Goal: Transaction & Acquisition: Purchase product/service

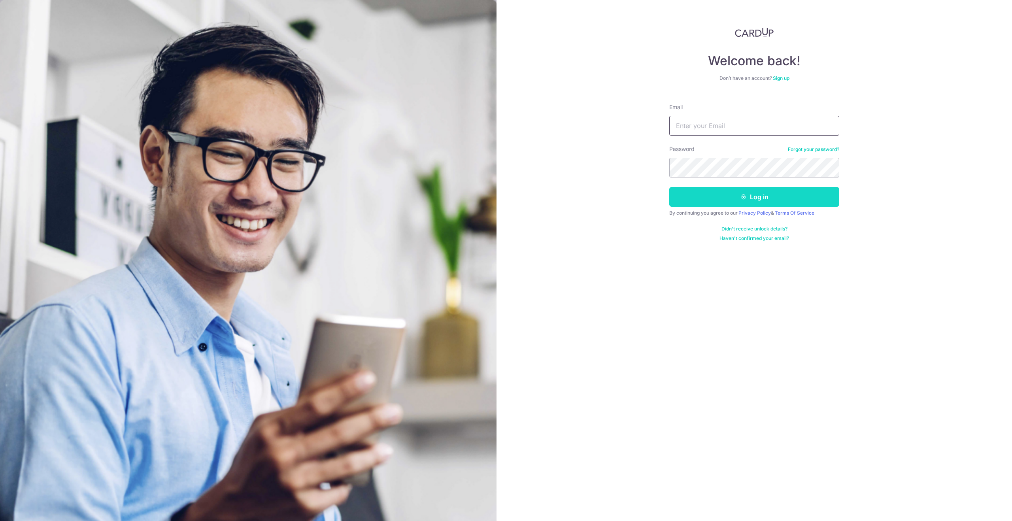
type input "[EMAIL_ADDRESS][DOMAIN_NAME]"
click at [728, 199] on button "Log in" at bounding box center [754, 197] width 170 height 20
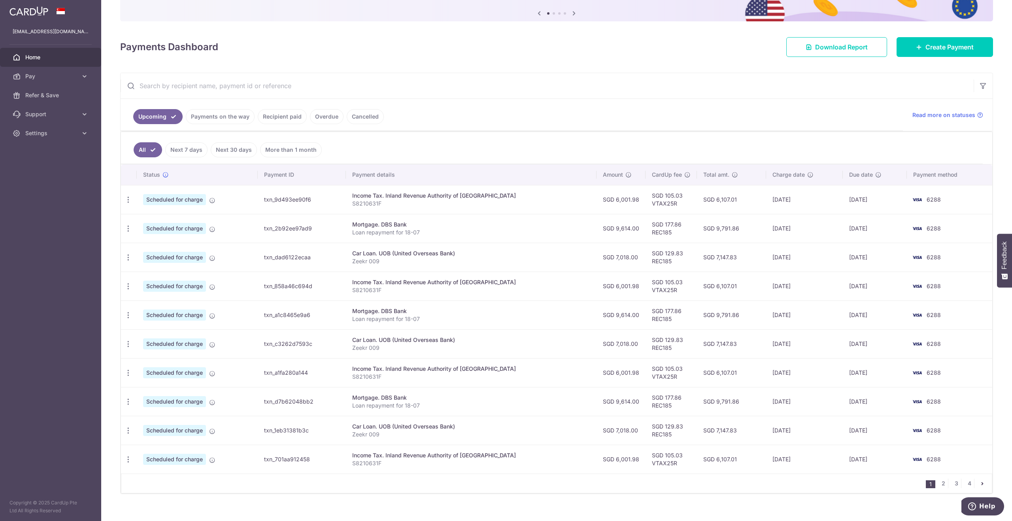
scroll to position [86, 0]
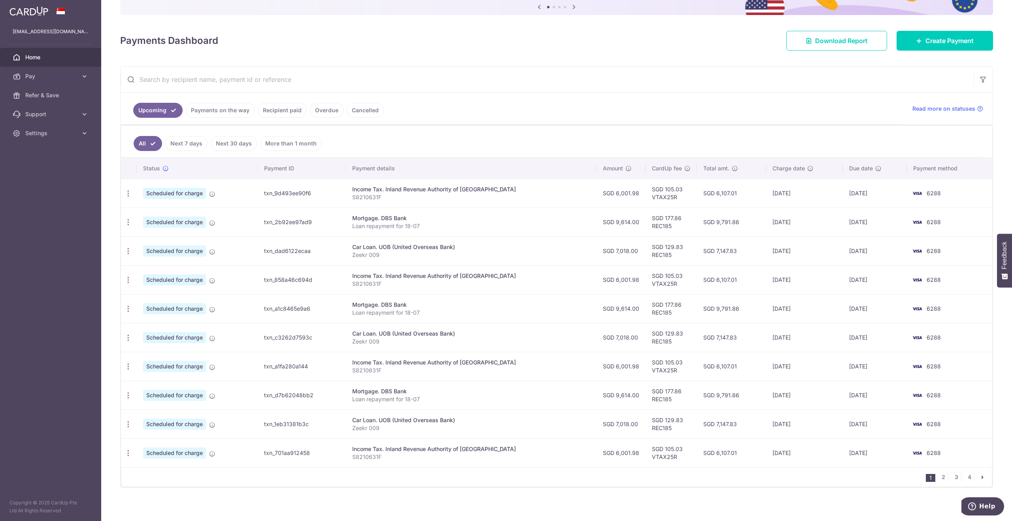
click at [277, 110] on link "Recipient paid" at bounding box center [282, 110] width 49 height 15
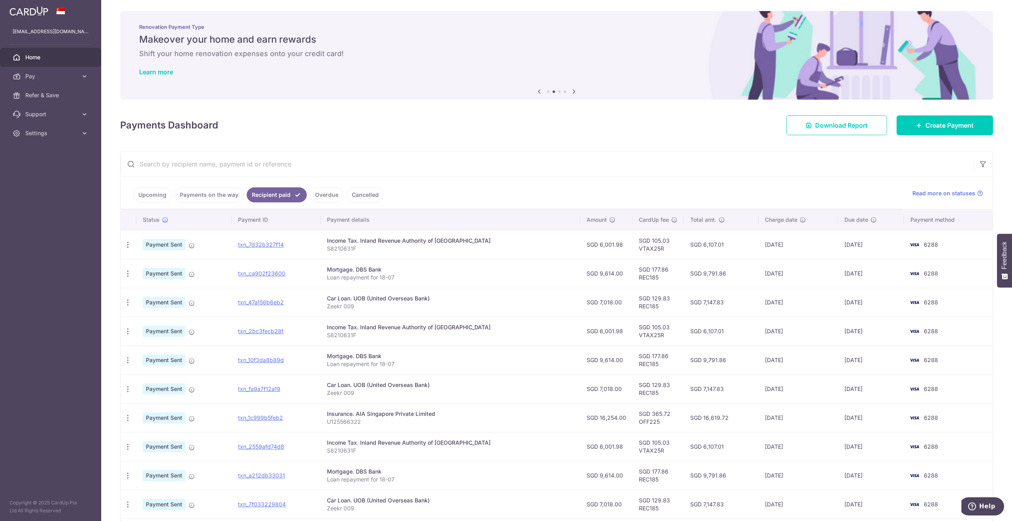
scroll to position [0, 0]
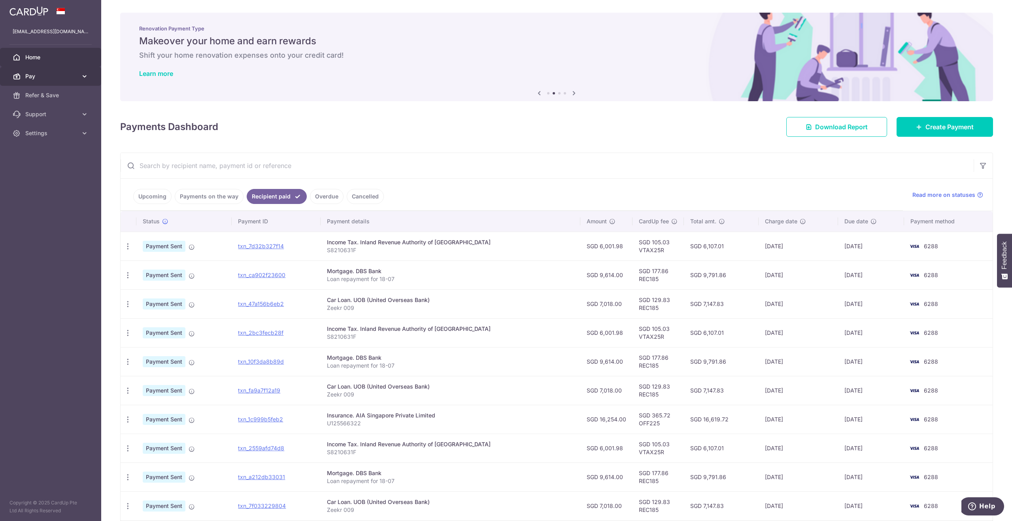
click at [35, 77] on span "Pay" at bounding box center [51, 76] width 52 height 8
click at [46, 93] on span "Payments" at bounding box center [51, 95] width 52 height 8
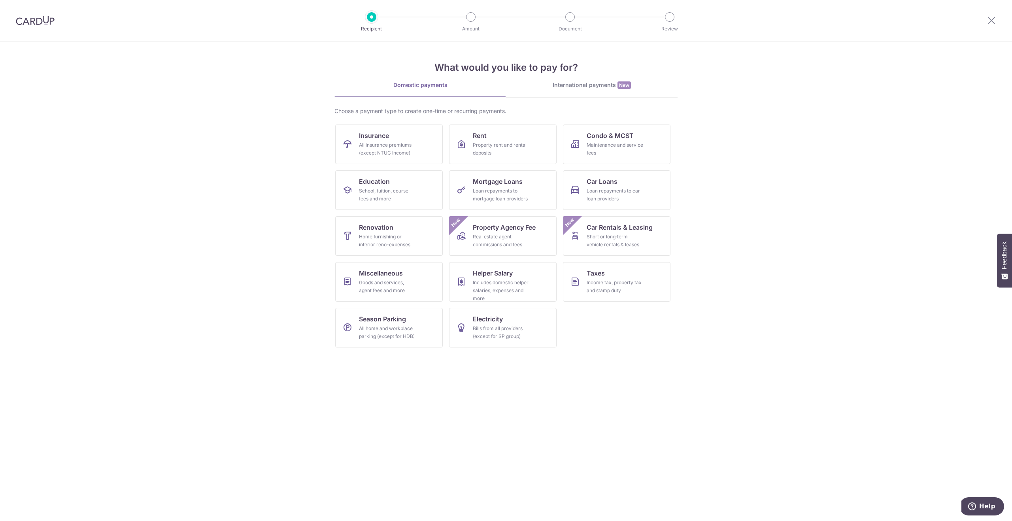
click at [37, 23] on img at bounding box center [35, 20] width 39 height 9
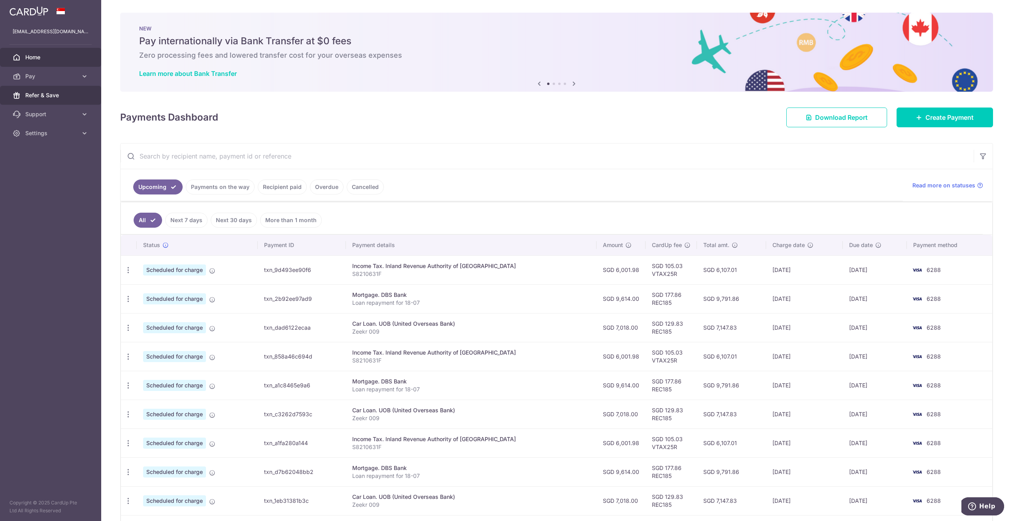
click at [51, 96] on span "Refer & Save" at bounding box center [51, 95] width 52 height 8
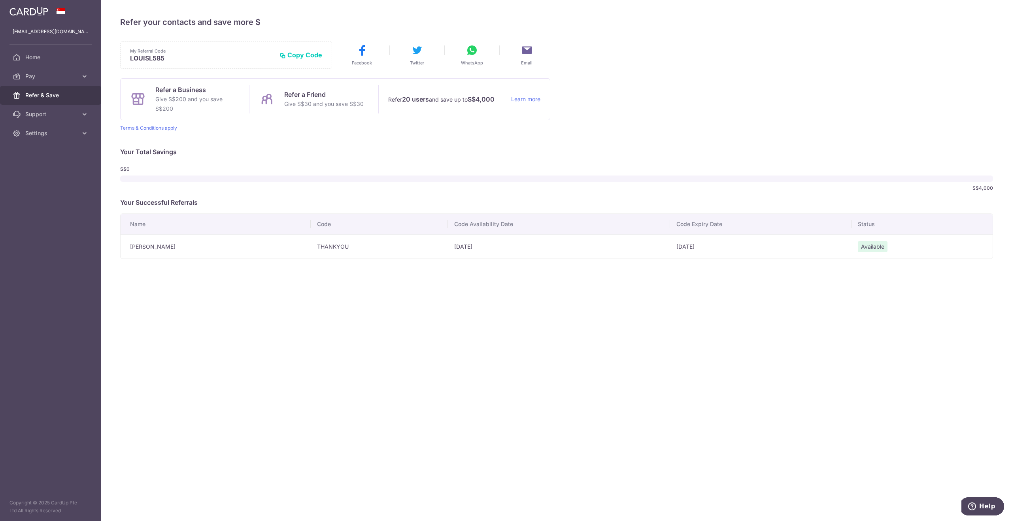
click at [402, 257] on td "THANKYOU" at bounding box center [379, 246] width 137 height 24
click at [294, 56] on button "Copy Code" at bounding box center [301, 55] width 43 height 8
click at [308, 92] on p "Refer a Friend" at bounding box center [323, 94] width 79 height 9
click at [311, 246] on td "THANKYOU" at bounding box center [379, 246] width 137 height 24
click at [43, 58] on span "Home" at bounding box center [51, 57] width 52 height 8
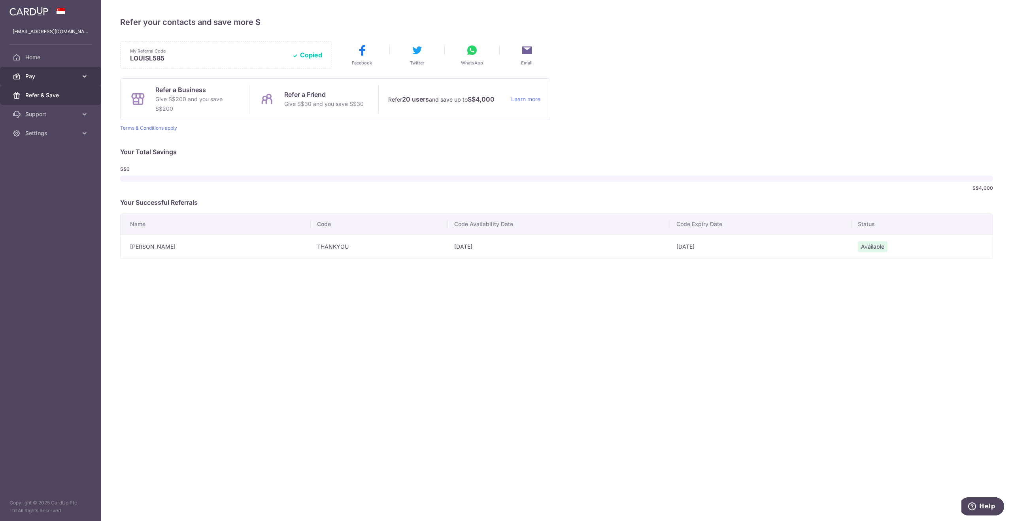
click at [36, 74] on span "Pay" at bounding box center [51, 76] width 52 height 8
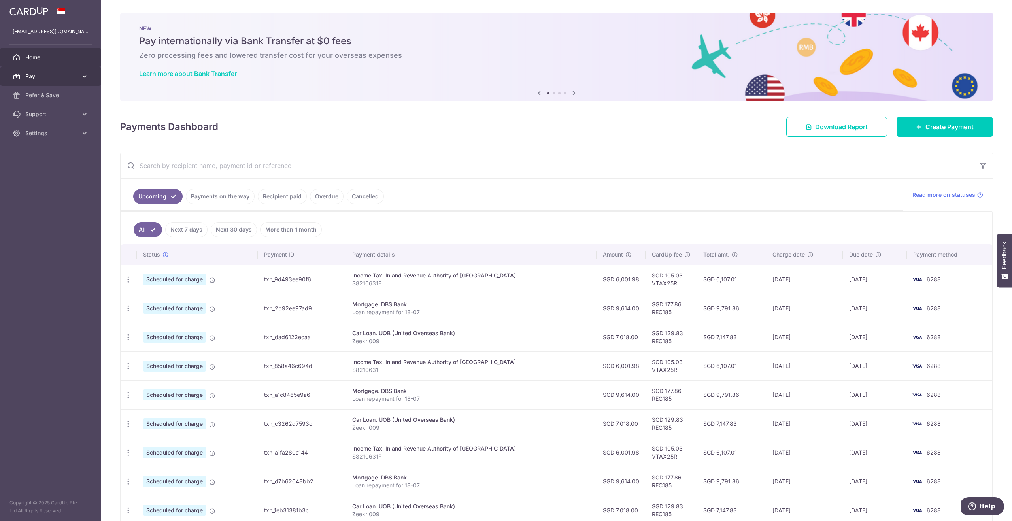
click at [53, 79] on span "Pay" at bounding box center [51, 76] width 52 height 8
click at [44, 96] on span "Payments" at bounding box center [51, 95] width 52 height 8
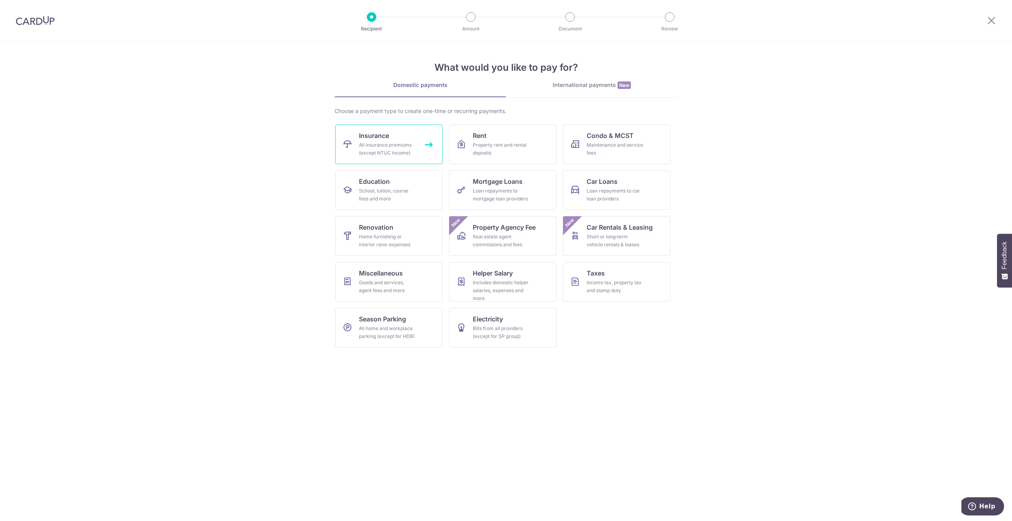
click at [407, 154] on div "All insurance premiums (except NTUC Income)" at bounding box center [387, 149] width 57 height 16
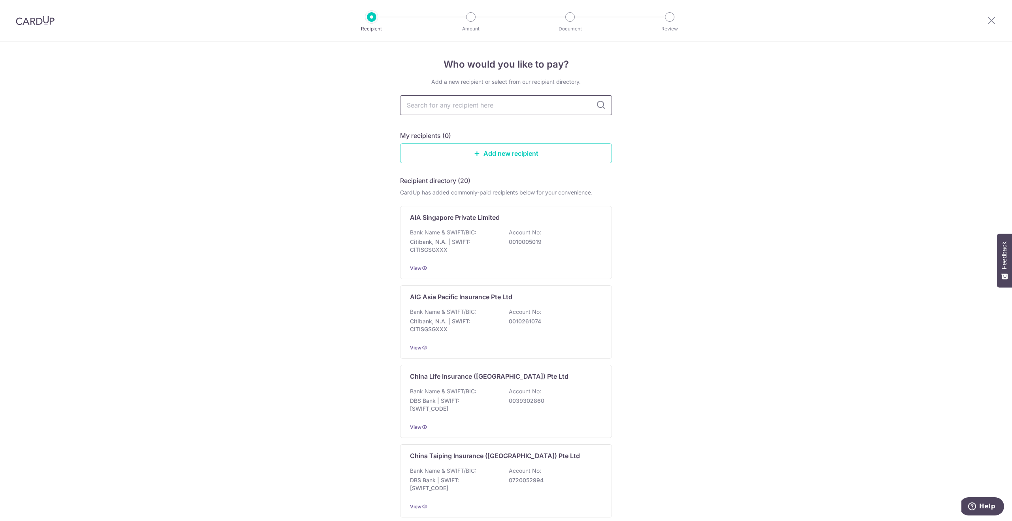
click at [484, 113] on input "text" at bounding box center [506, 105] width 212 height 20
click at [512, 156] on link "Add new recipient" at bounding box center [506, 154] width 212 height 20
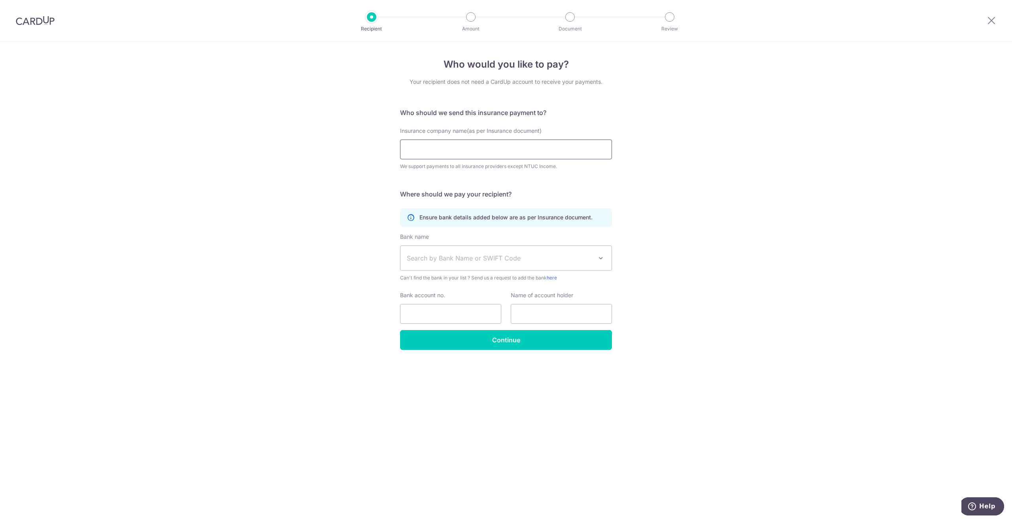
click at [441, 147] on input "Insurance company name(as per Insurance document)" at bounding box center [506, 150] width 212 height 20
type input "a"
type input "S"
type input "AIA"
click at [429, 253] on span "Search by Bank Name or SWIFT Code" at bounding box center [500, 257] width 186 height 9
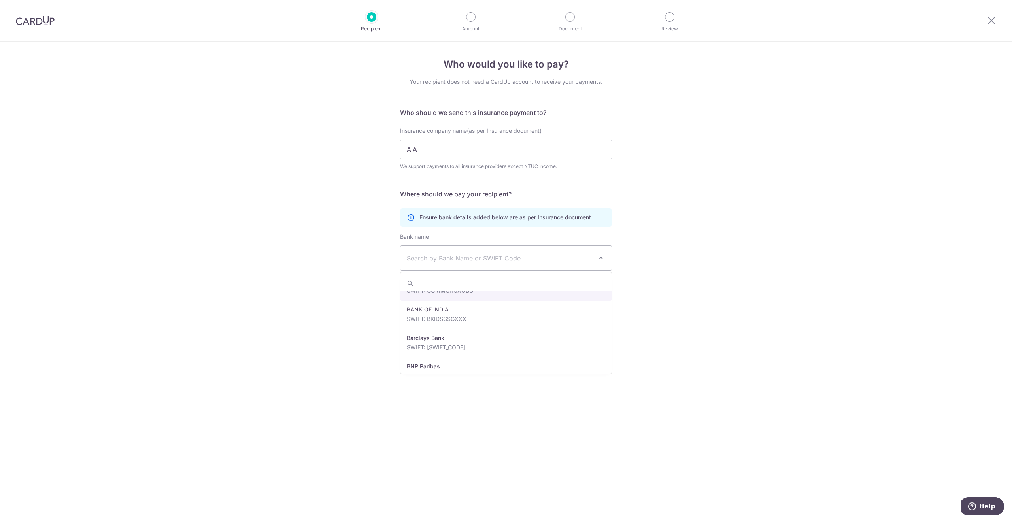
scroll to position [316, 0]
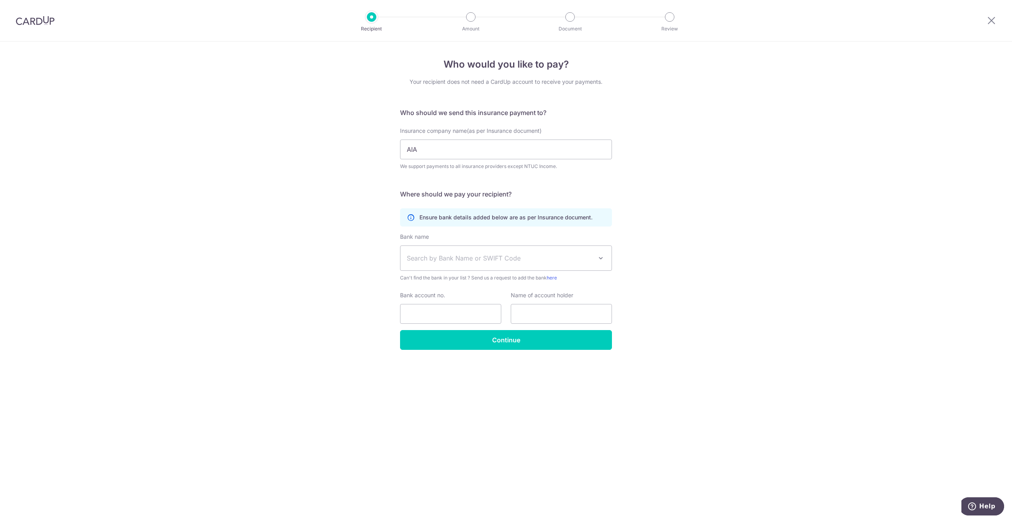
click at [702, 250] on div "Who would you like to pay? Your recipient does not need a CardUp account to rec…" at bounding box center [506, 282] width 1012 height 480
drag, startPoint x: 529, startPoint y: 225, endPoint x: 487, endPoint y: 231, distance: 42.3
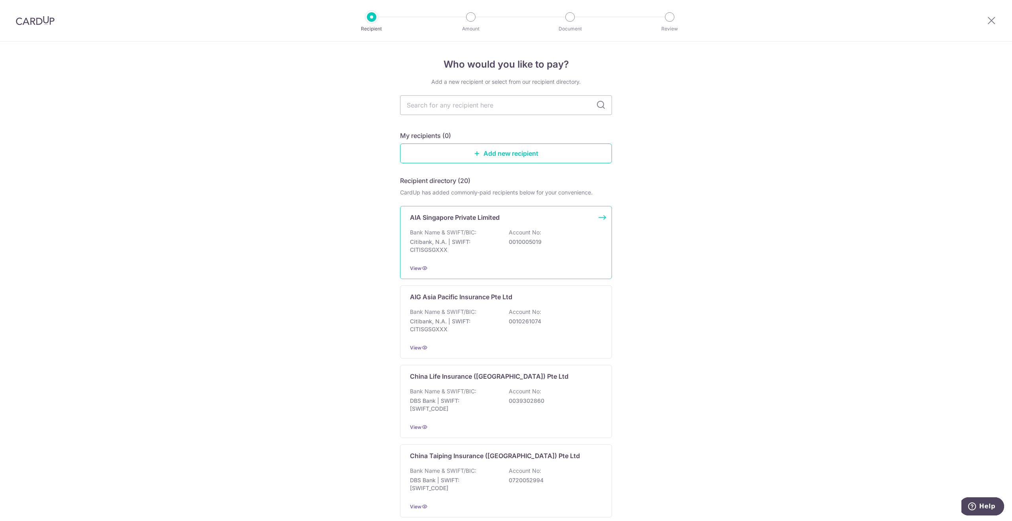
click at [439, 229] on p "Bank Name & SWIFT/BIC:" at bounding box center [443, 233] width 66 height 8
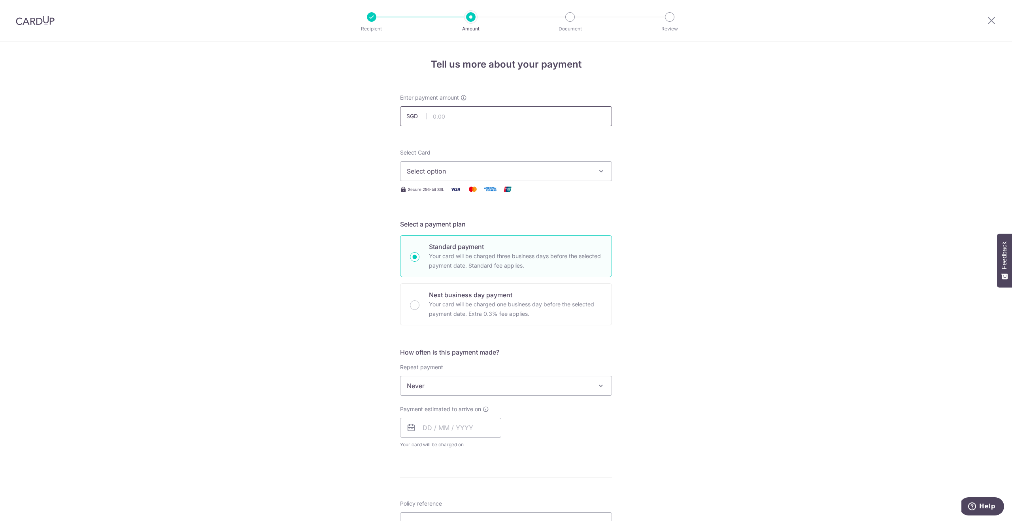
click at [472, 116] on input "text" at bounding box center [506, 116] width 212 height 20
click at [691, 163] on div "Tell us more about your payment Enter payment amount SGD Select Card Select opt…" at bounding box center [506, 399] width 1012 height 715
click at [533, 175] on button "Select option" at bounding box center [506, 171] width 212 height 20
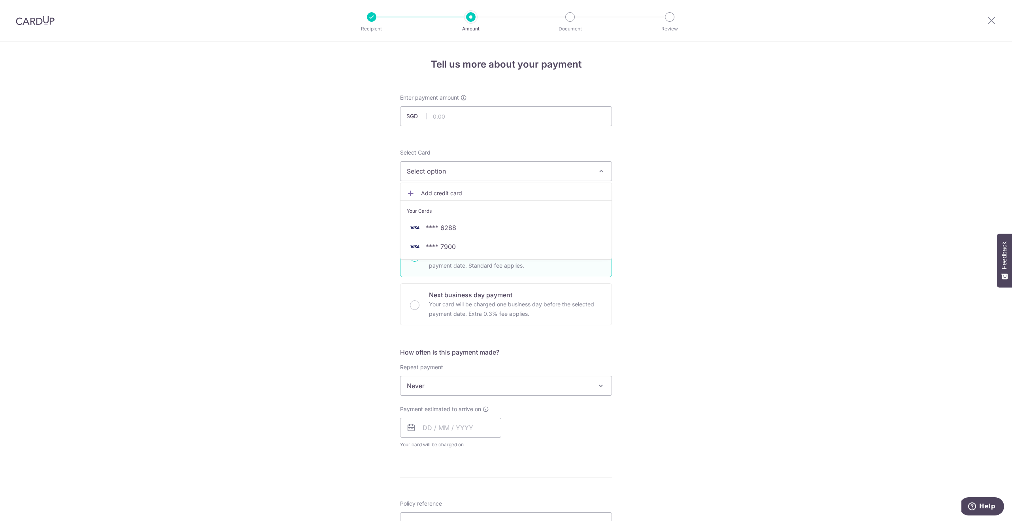
click at [699, 234] on div "Tell us more about your payment Enter payment amount SGD Select Card Select opt…" at bounding box center [506, 399] width 1012 height 715
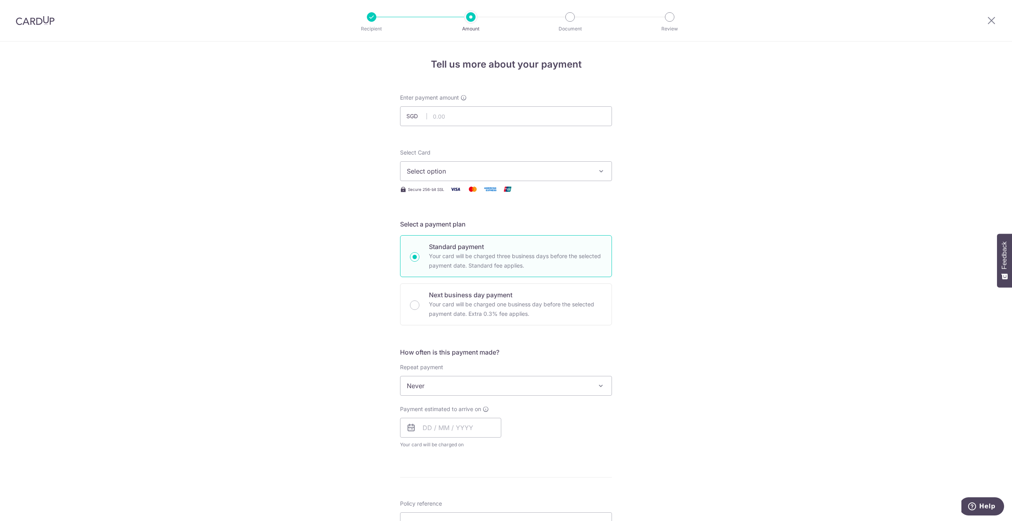
click at [461, 127] on form "Enter payment amount SGD Select Card Select option Add credit card Your Cards *…" at bounding box center [506, 407] width 212 height 626
click at [463, 118] on input "text" at bounding box center [506, 116] width 212 height 20
drag, startPoint x: 736, startPoint y: 210, endPoint x: 723, endPoint y: 217, distance: 15.4
click at [729, 214] on div "Tell us more about your payment Enter payment amount SGD Select Card Select opt…" at bounding box center [506, 399] width 1012 height 715
click at [486, 387] on span "Never" at bounding box center [506, 385] width 211 height 19
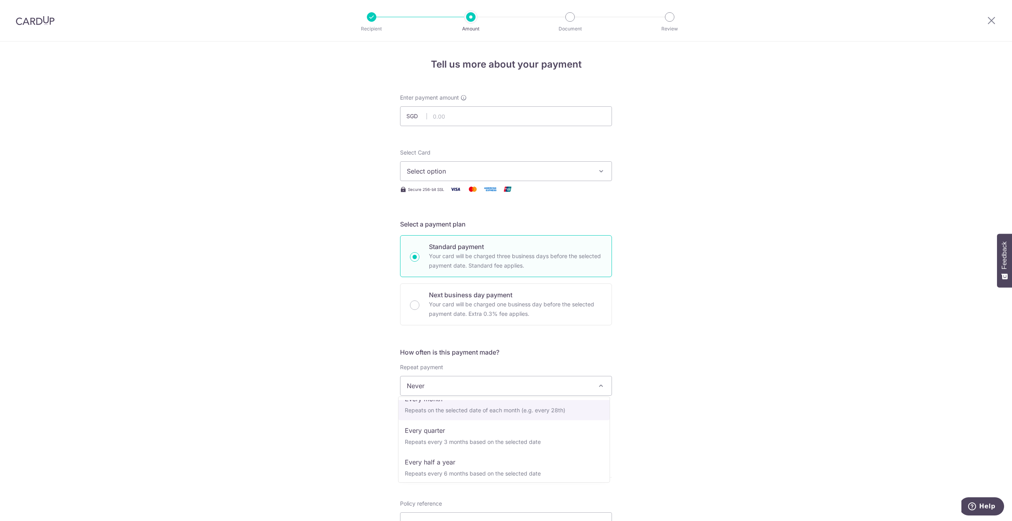
scroll to position [79, 0]
click at [719, 435] on div "Tell us more about your payment Enter payment amount SGD Select Card Select opt…" at bounding box center [506, 399] width 1012 height 715
click at [36, 22] on img at bounding box center [35, 20] width 39 height 9
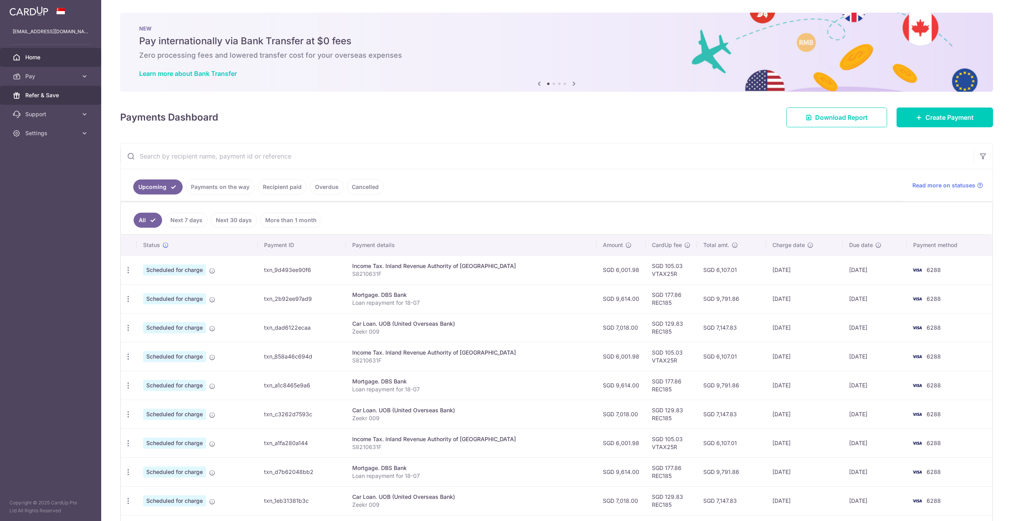
click at [42, 93] on span "Refer & Save" at bounding box center [51, 95] width 52 height 8
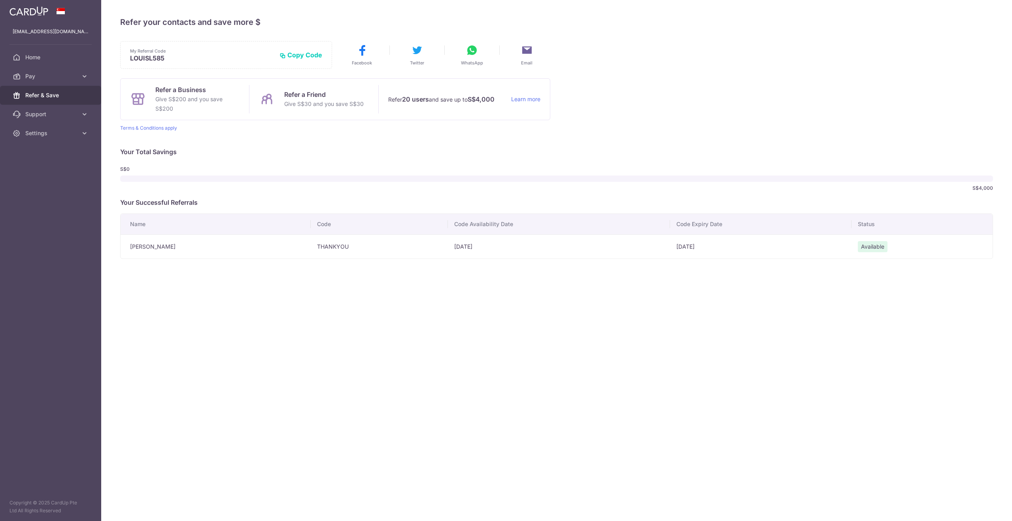
click at [37, 14] on img at bounding box center [28, 10] width 39 height 9
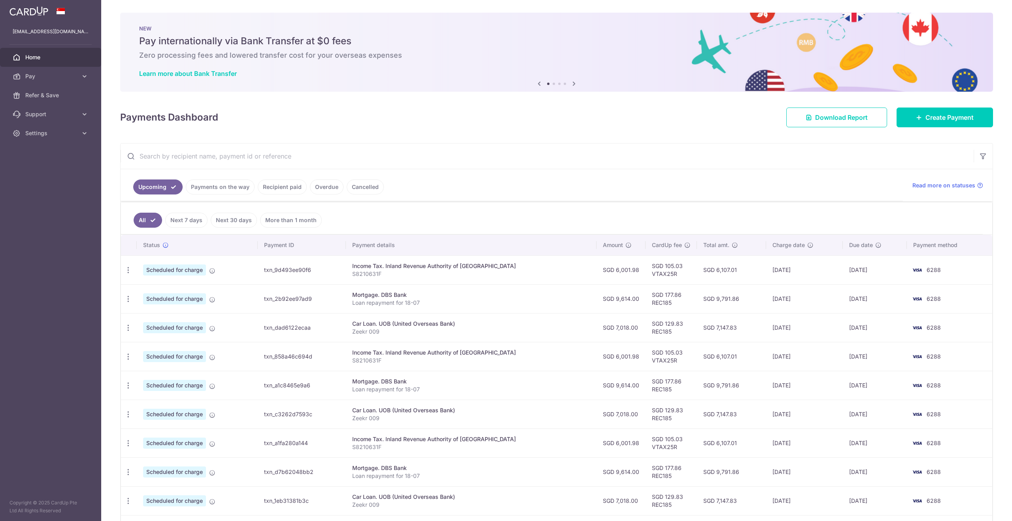
click at [724, 63] on div "NEW Pay internationally via Bank Transfer at $0 fees Zero processing fees and l…" at bounding box center [556, 52] width 873 height 79
click at [728, 54] on h6 "Zero processing fees and lowered transfer cost for your overseas expenses" at bounding box center [556, 55] width 835 height 9
click at [756, 64] on div "NEW Pay internationally via Bank Transfer at $0 fees Zero processing fees and l…" at bounding box center [556, 52] width 873 height 79
click at [572, 83] on icon at bounding box center [573, 84] width 9 height 10
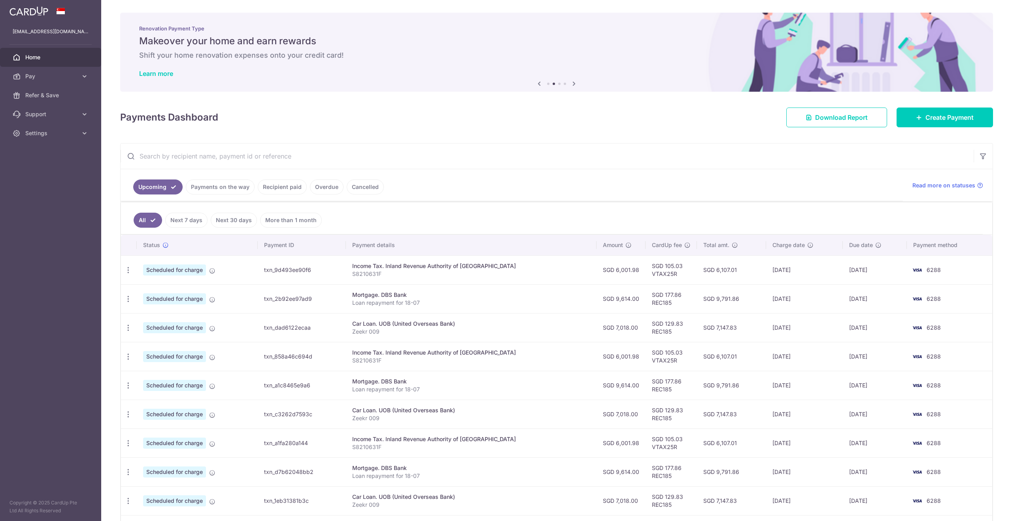
click at [573, 83] on icon at bounding box center [573, 84] width 9 height 10
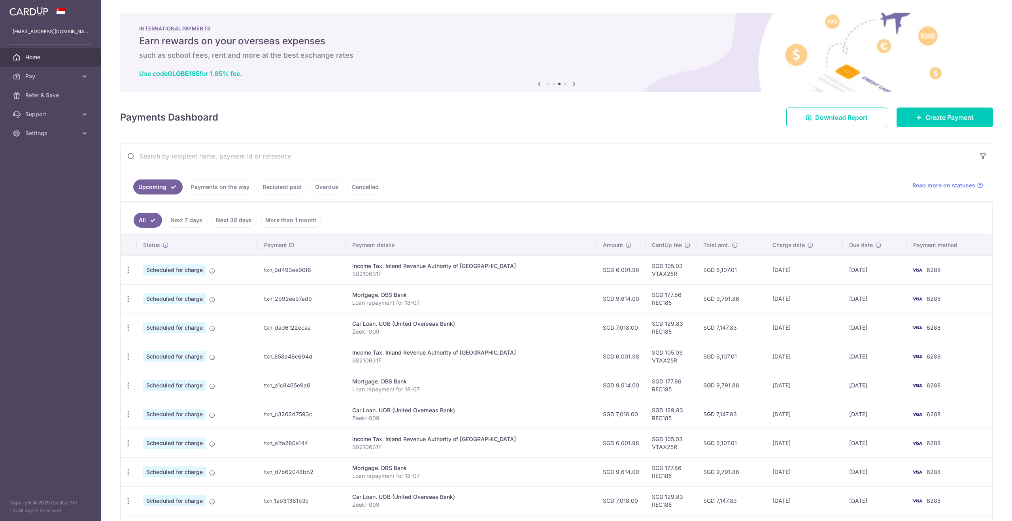
click at [574, 84] on icon at bounding box center [573, 84] width 9 height 10
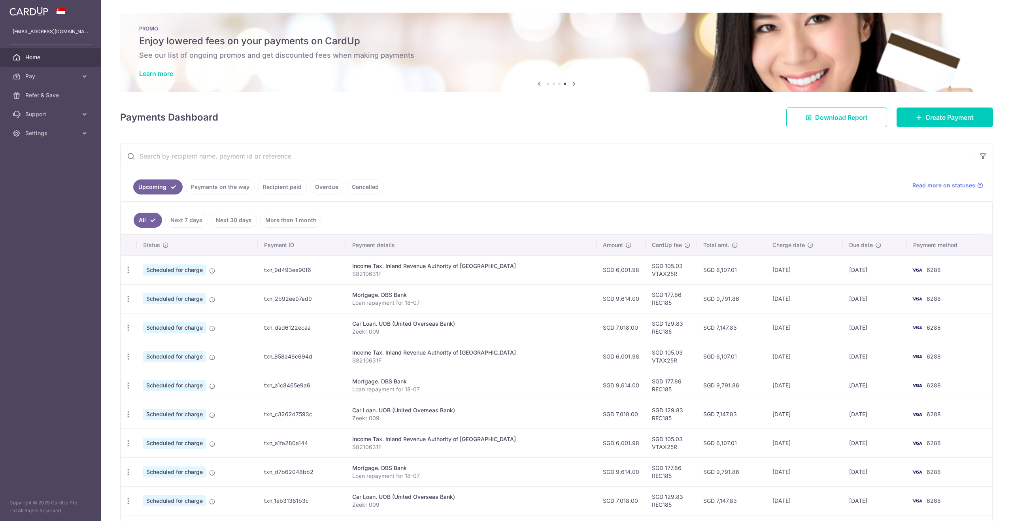
click at [536, 83] on icon at bounding box center [539, 84] width 9 height 10
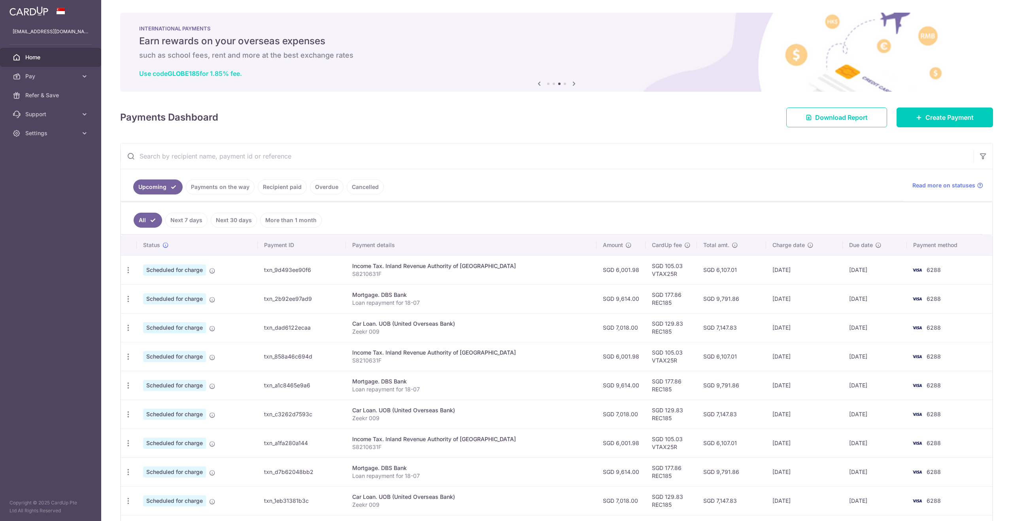
click at [221, 72] on link "Use code GLOBE185 for 1.85% fee." at bounding box center [190, 74] width 103 height 8
click at [53, 89] on link "Refer & Save" at bounding box center [50, 95] width 101 height 19
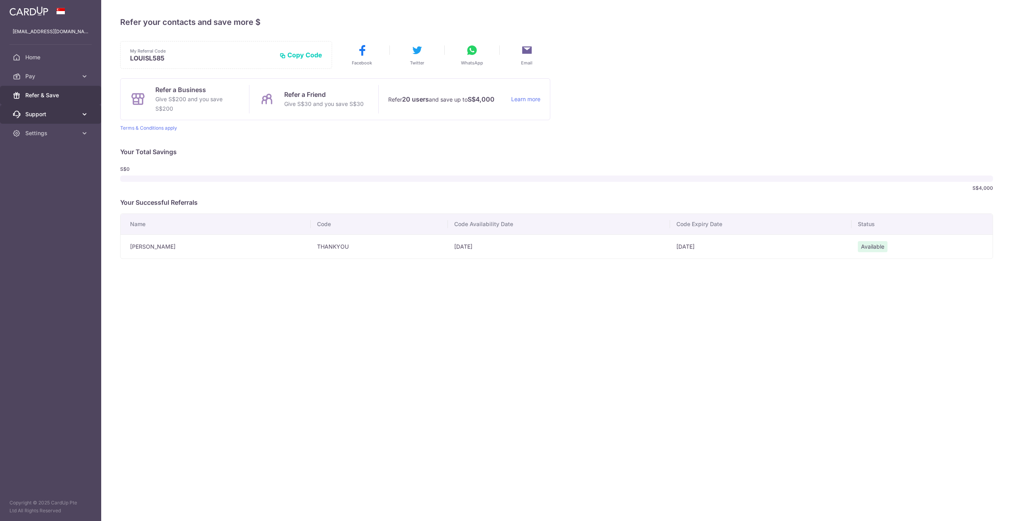
click at [79, 113] on link "Support" at bounding box center [50, 114] width 101 height 19
click at [46, 184] on span "Settings" at bounding box center [51, 181] width 52 height 8
click at [32, 55] on span "Home" at bounding box center [51, 57] width 52 height 8
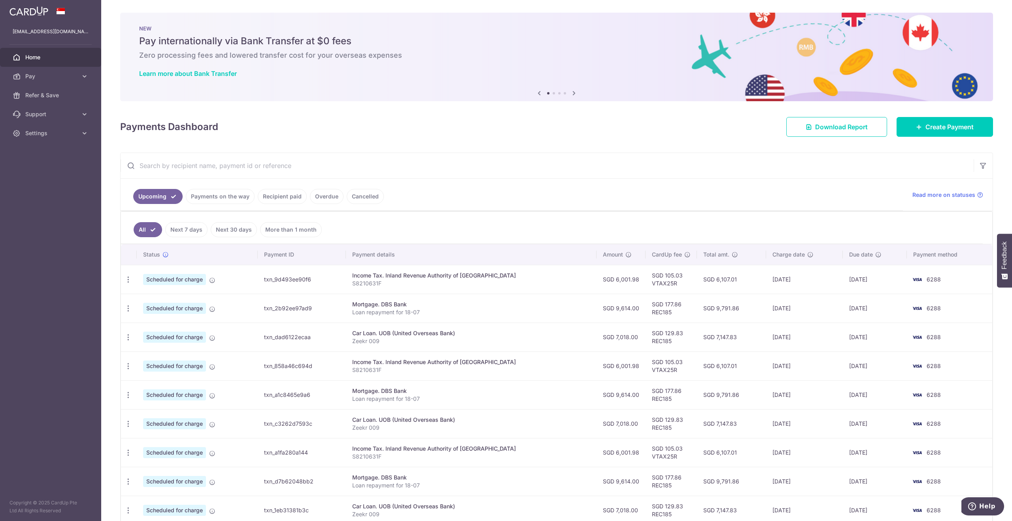
click at [43, 9] on img at bounding box center [28, 10] width 39 height 9
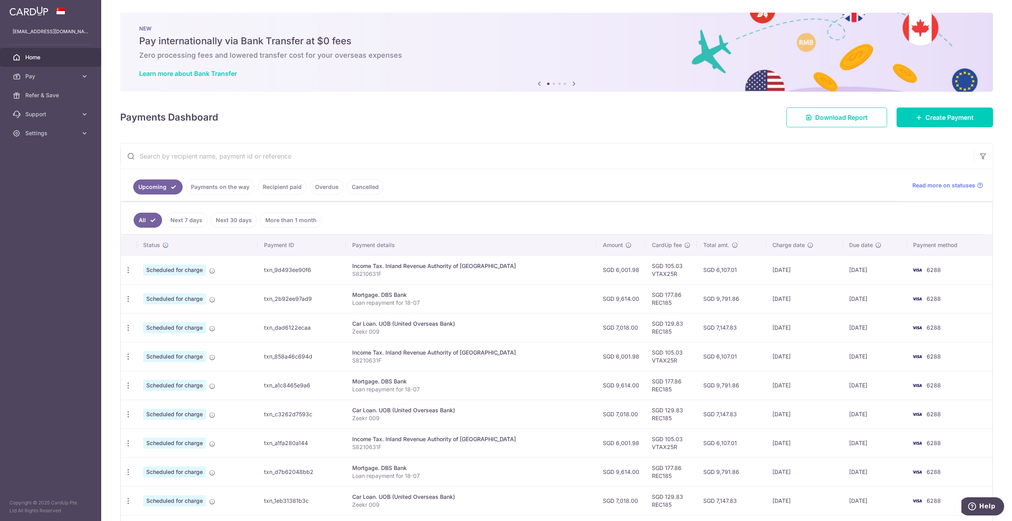
click at [468, 50] on div "NEW Pay internationally via Bank Transfer at $0 fees Zero processing fees and l…" at bounding box center [556, 52] width 873 height 79
click at [570, 82] on icon at bounding box center [573, 84] width 9 height 10
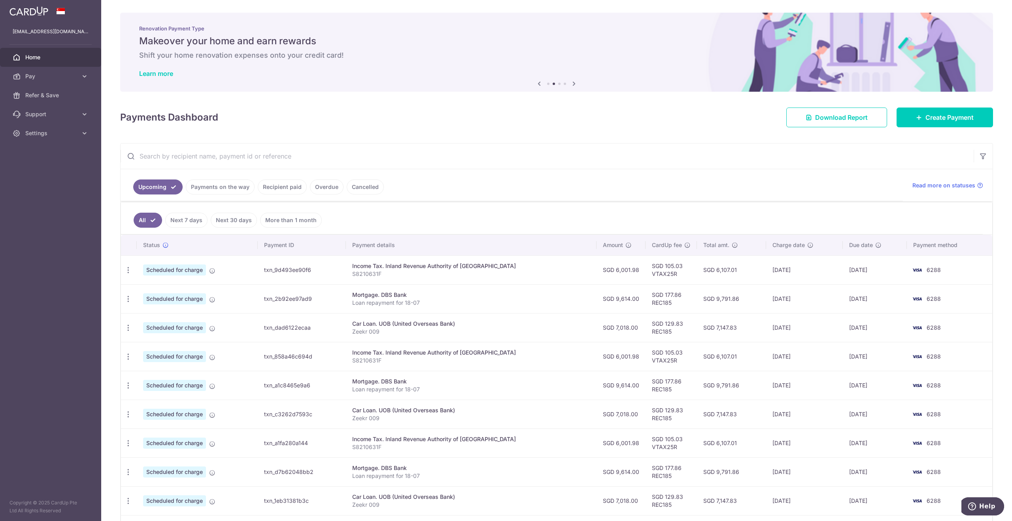
click at [573, 83] on icon at bounding box center [573, 84] width 9 height 10
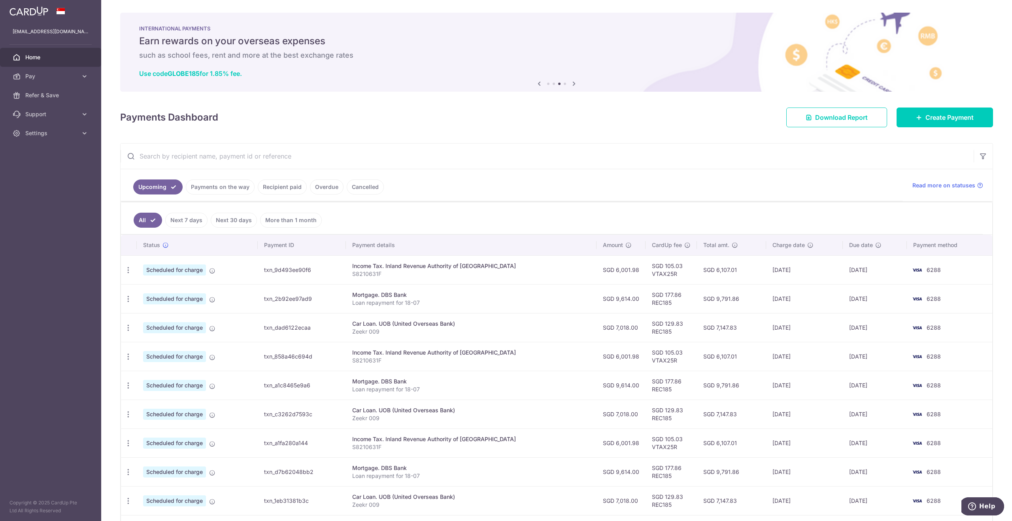
click at [574, 83] on icon at bounding box center [573, 84] width 9 height 10
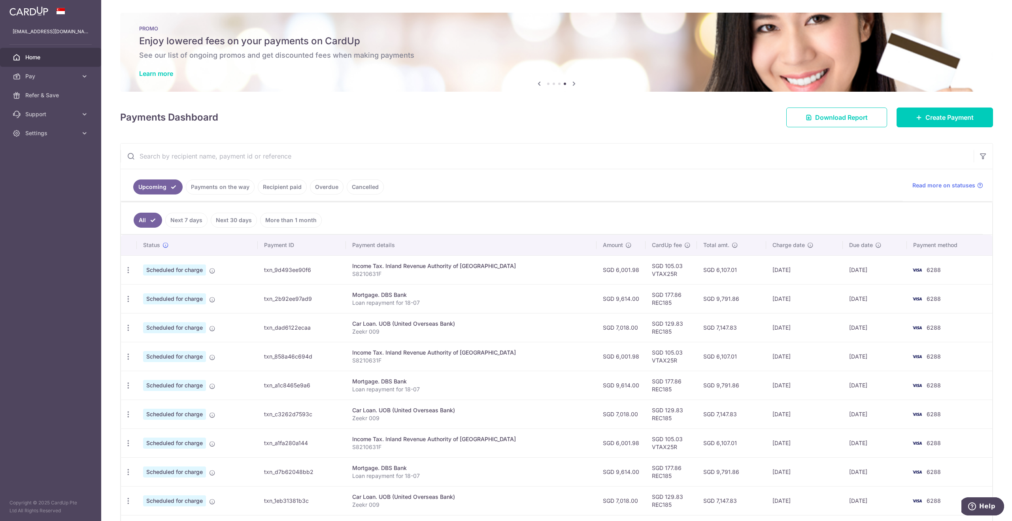
click at [149, 67] on div "PROMO Enjoy lowered fees on your payments on CardUp See our list of ongoing pro…" at bounding box center [556, 52] width 873 height 79
click at [153, 74] on link "Learn more" at bounding box center [156, 74] width 34 height 8
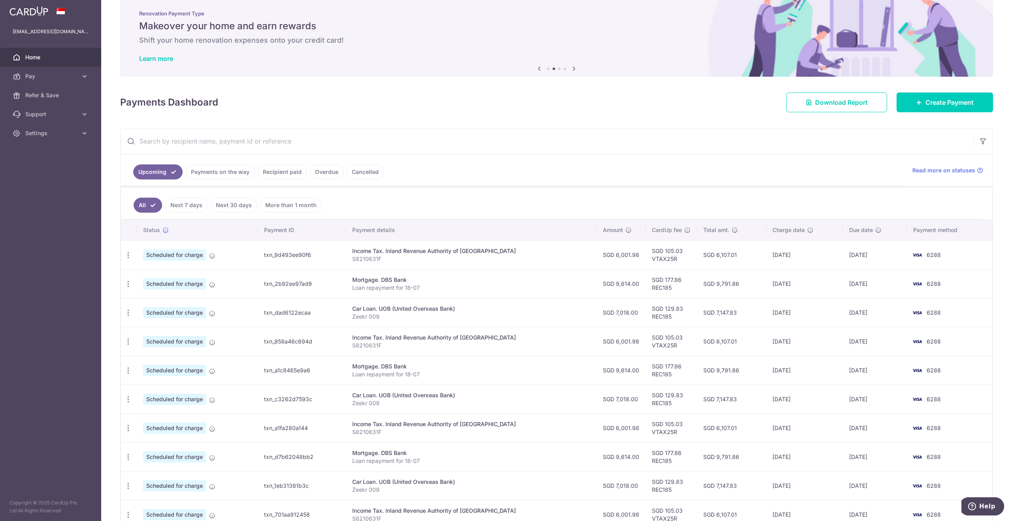
scroll to position [40, 0]
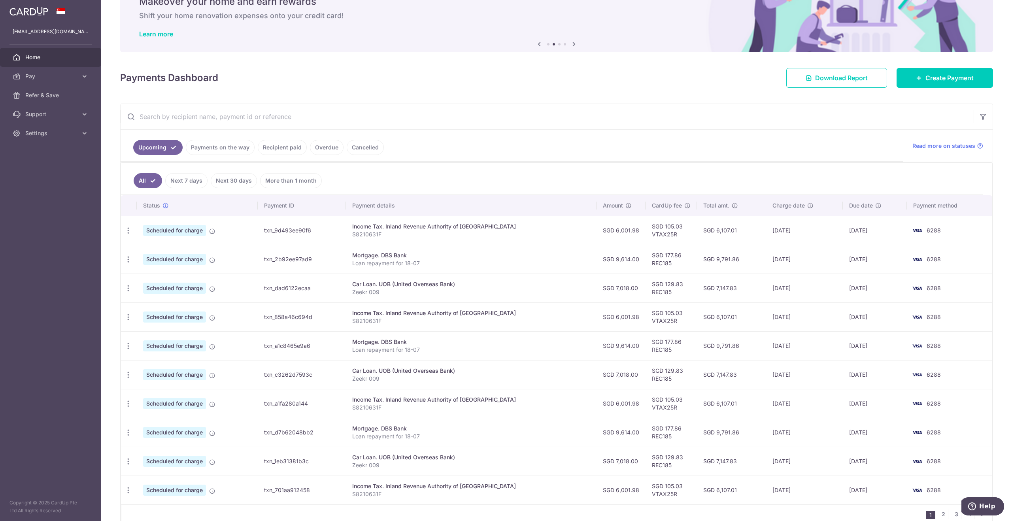
click at [205, 148] on link "Payments on the way" at bounding box center [220, 147] width 69 height 15
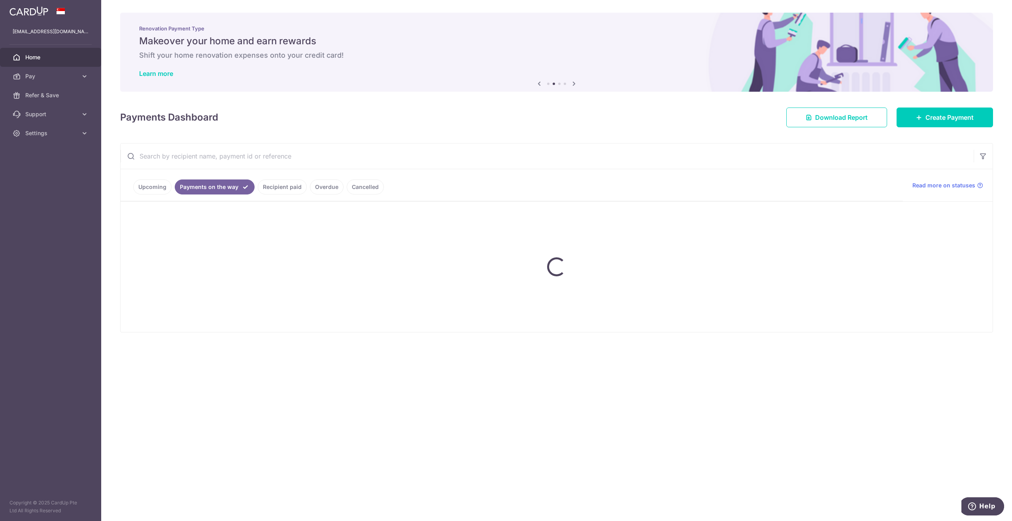
scroll to position [0, 0]
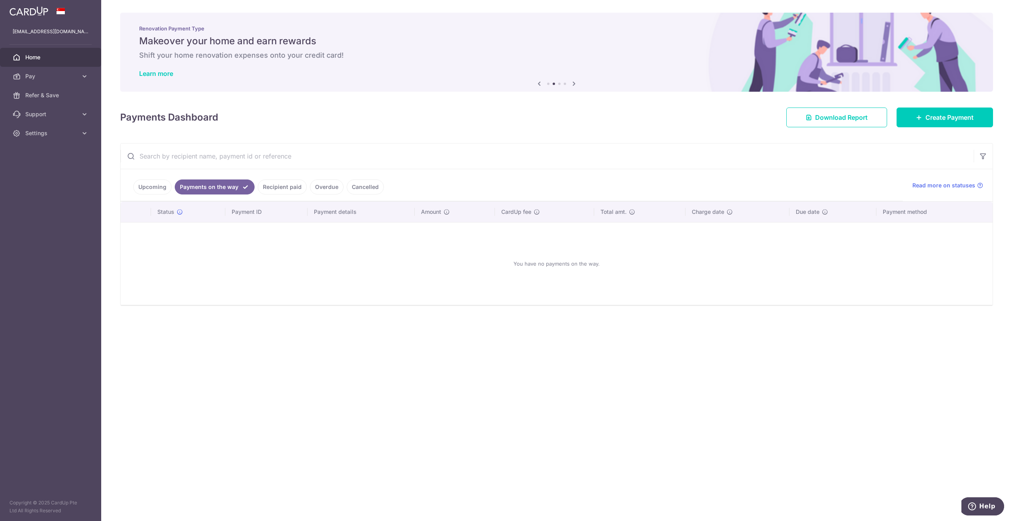
click at [272, 190] on link "Recipient paid" at bounding box center [282, 187] width 49 height 15
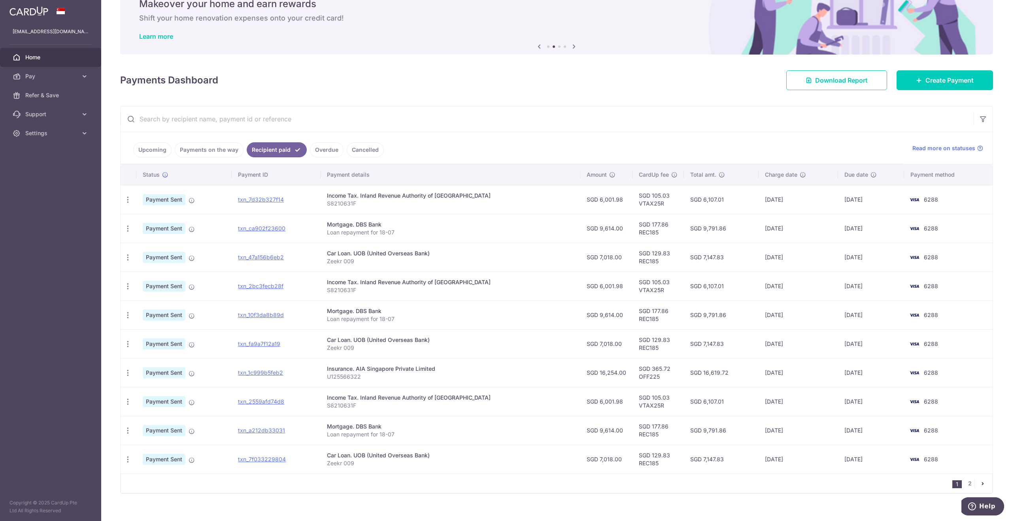
scroll to position [44, 0]
